Goal: Check status

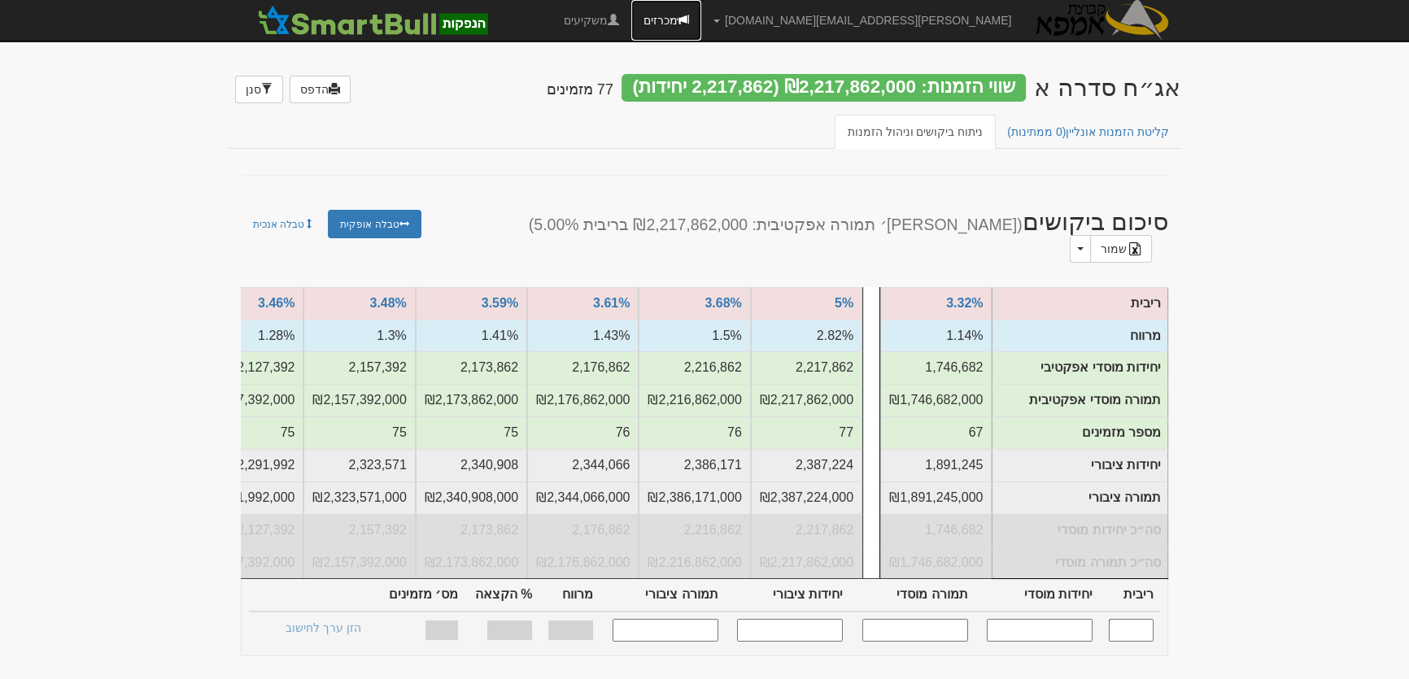
click at [701, 16] on link "מכרזים" at bounding box center [666, 20] width 70 height 41
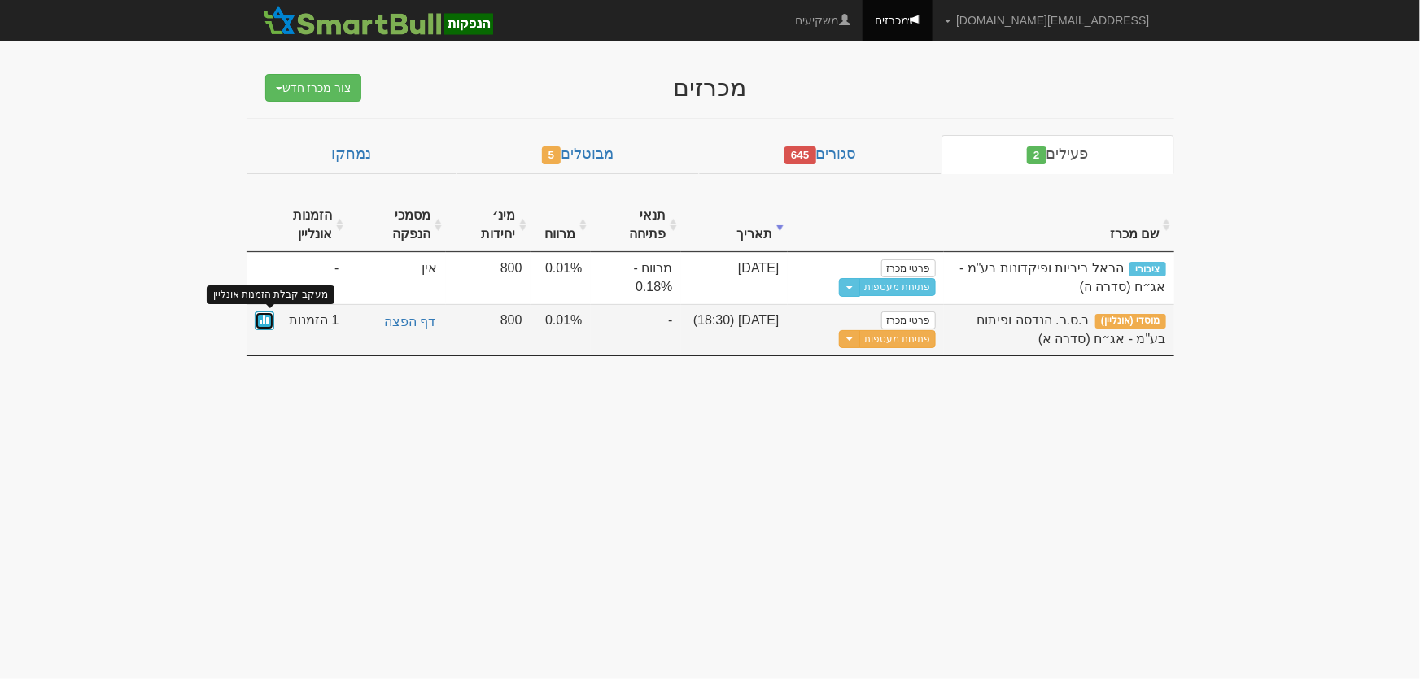
click at [260, 321] on span at bounding box center [265, 319] width 10 height 10
